Goal: Information Seeking & Learning: Learn about a topic

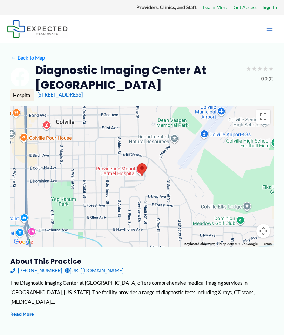
click at [269, 25] on button "Main Menu" at bounding box center [270, 28] width 15 height 15
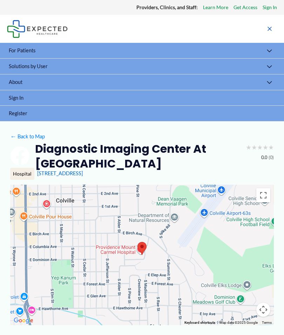
click at [272, 52] on button "Menu Toggle" at bounding box center [269, 51] width 15 height 17
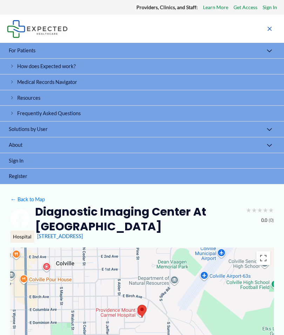
click at [70, 67] on span "How does Expected work?" at bounding box center [46, 66] width 59 height 6
click at [70, 111] on span "Frequently Asked Questions" at bounding box center [49, 113] width 64 height 6
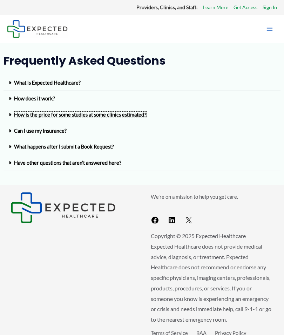
click at [138, 116] on link "How is the price for some studies at some clinics estimated?" at bounding box center [80, 115] width 132 height 6
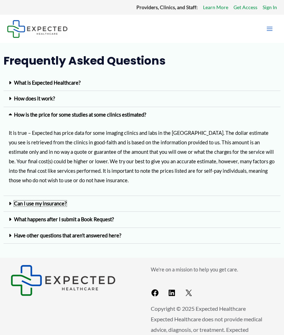
click at [55, 202] on link "Can I use my insurance?" at bounding box center [40, 203] width 53 height 6
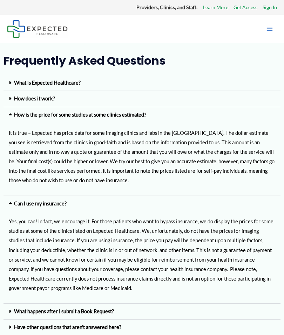
click at [213, 9] on link "Learn More" at bounding box center [215, 7] width 25 height 9
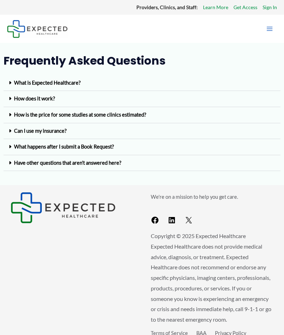
click at [270, 26] on icon "Main menu toggle" at bounding box center [269, 28] width 7 height 7
